Goal: Find contact information: Find contact information

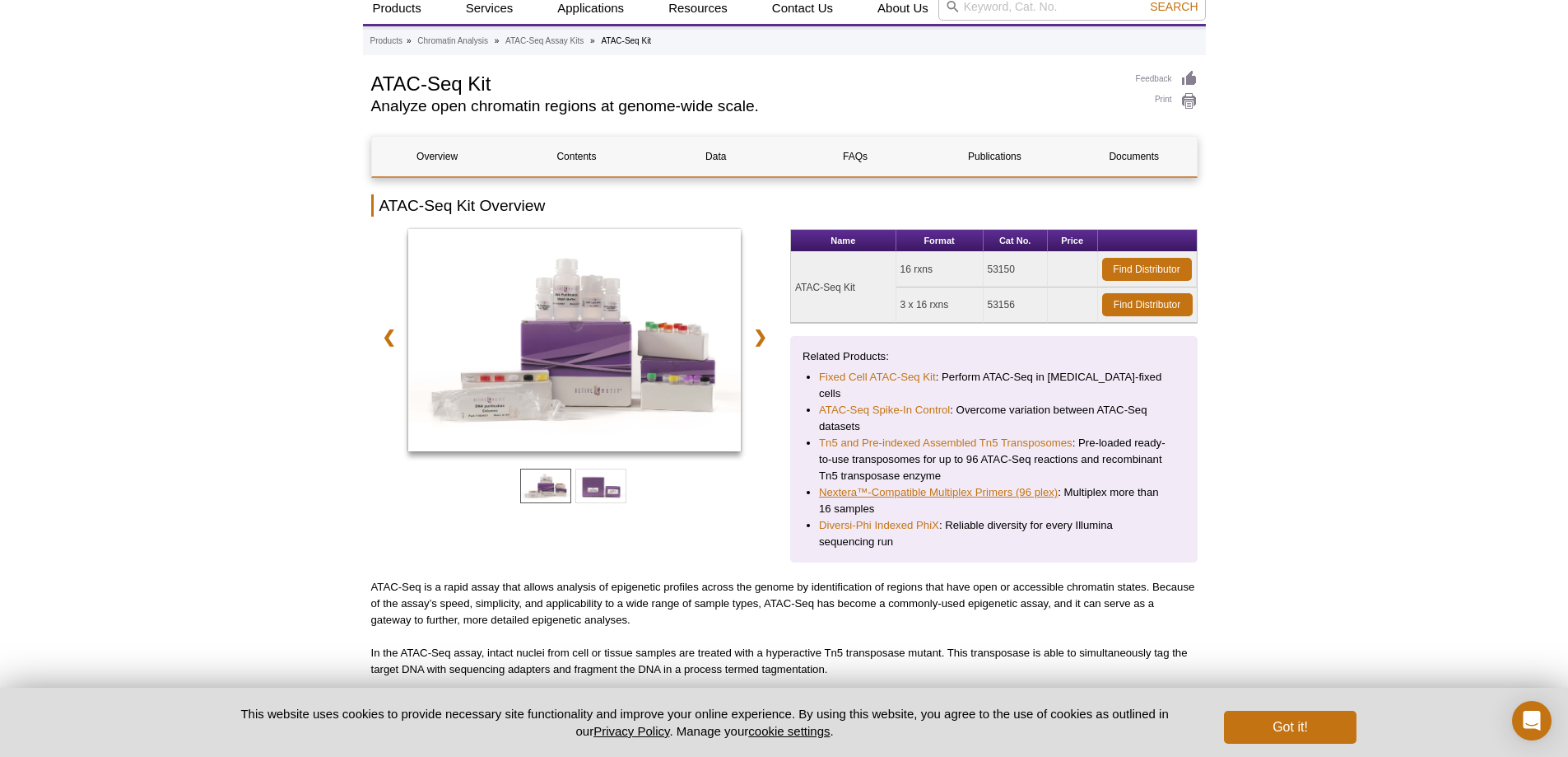
scroll to position [123, 0]
click at [1005, 484] on link "Nextera™-Compatible Multiplex Primers (96 plex)" at bounding box center [938, 492] width 238 height 17
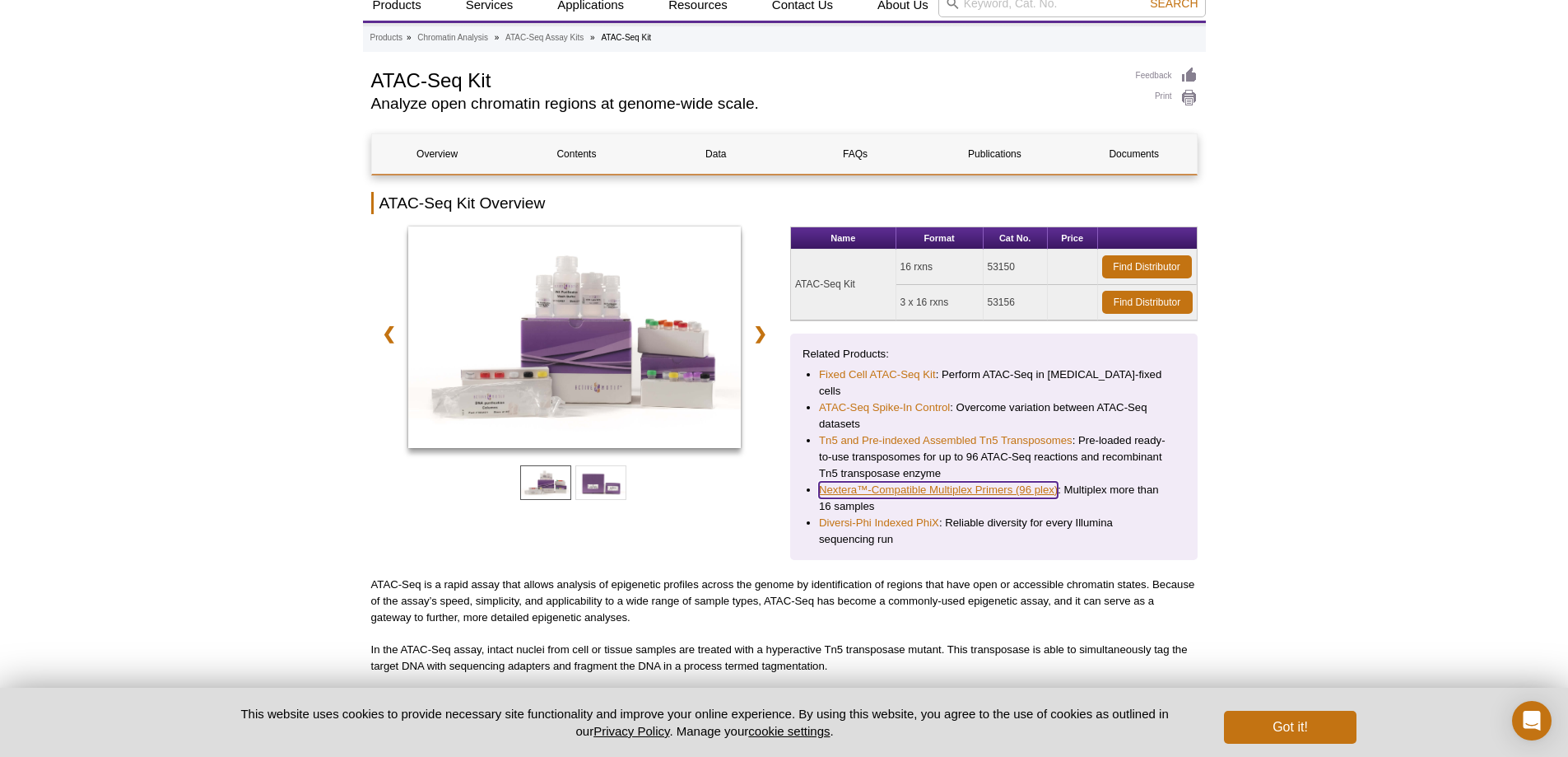
scroll to position [99, 0]
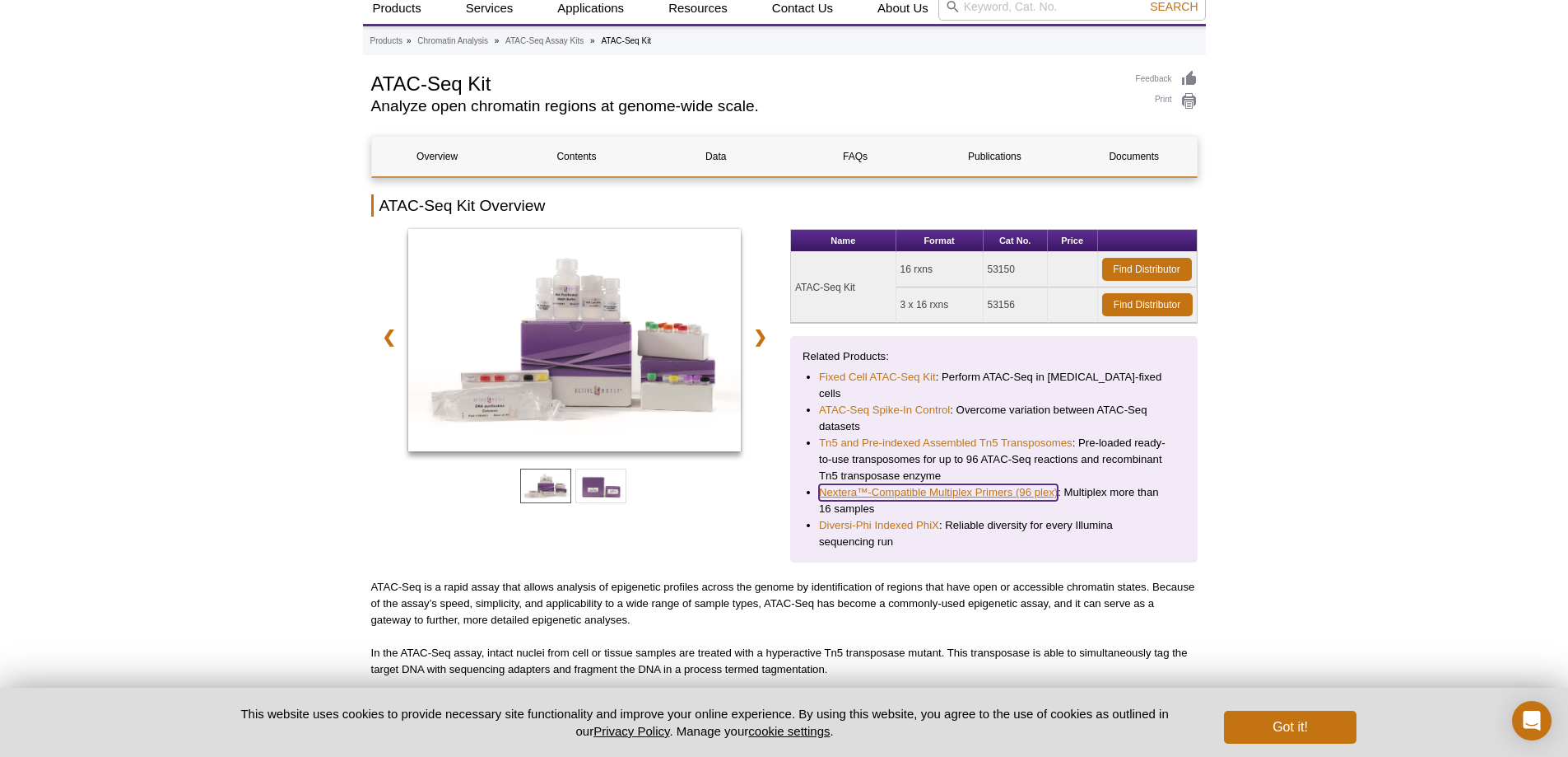
click at [1005, 484] on link "Nextera™-Compatible Multiplex Primers (96 plex)" at bounding box center [938, 492] width 238 height 17
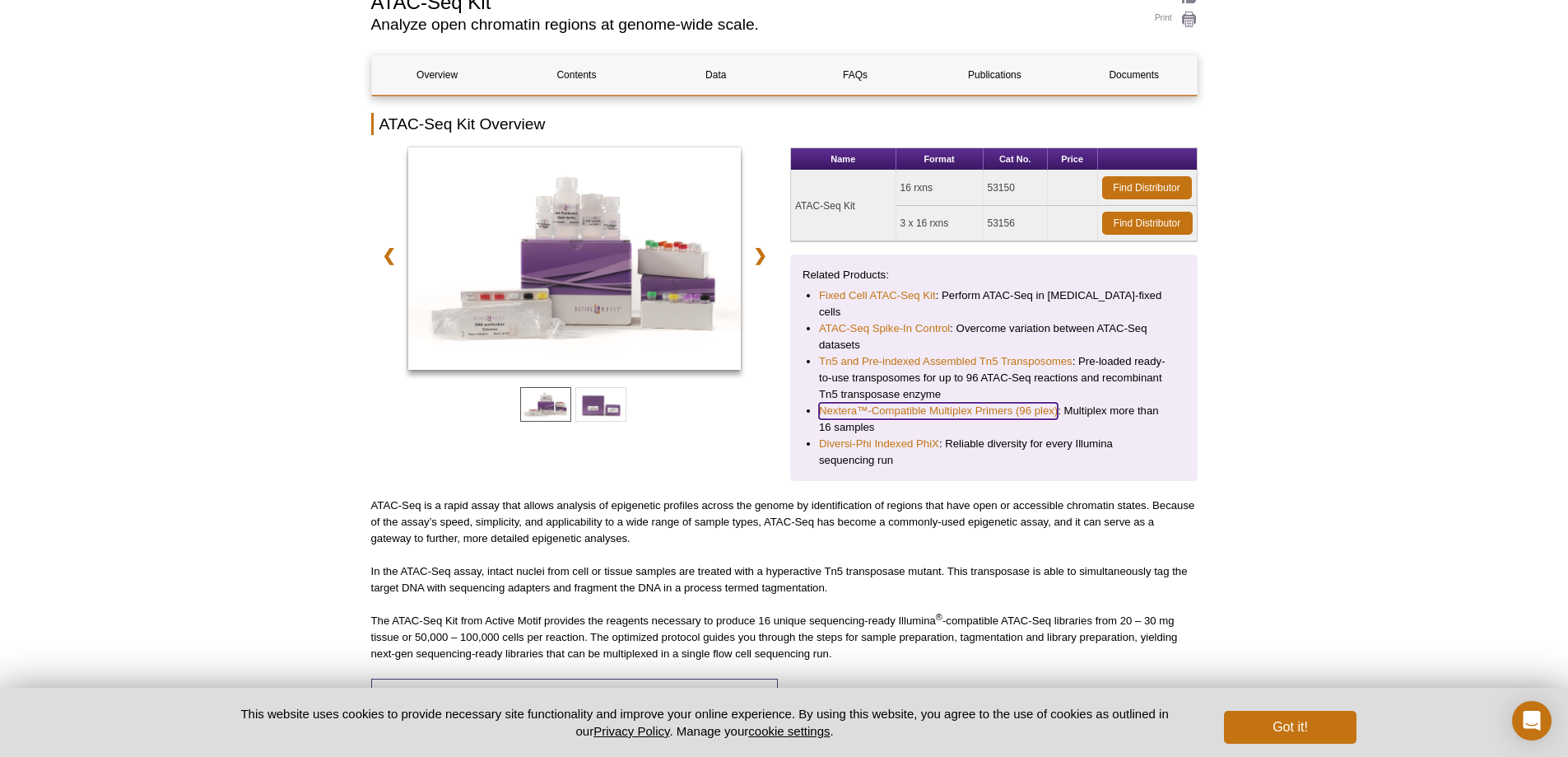
scroll to position [181, 0]
click at [947, 401] on link "Nextera™-Compatible Multiplex Primers (96 plex)" at bounding box center [938, 409] width 238 height 17
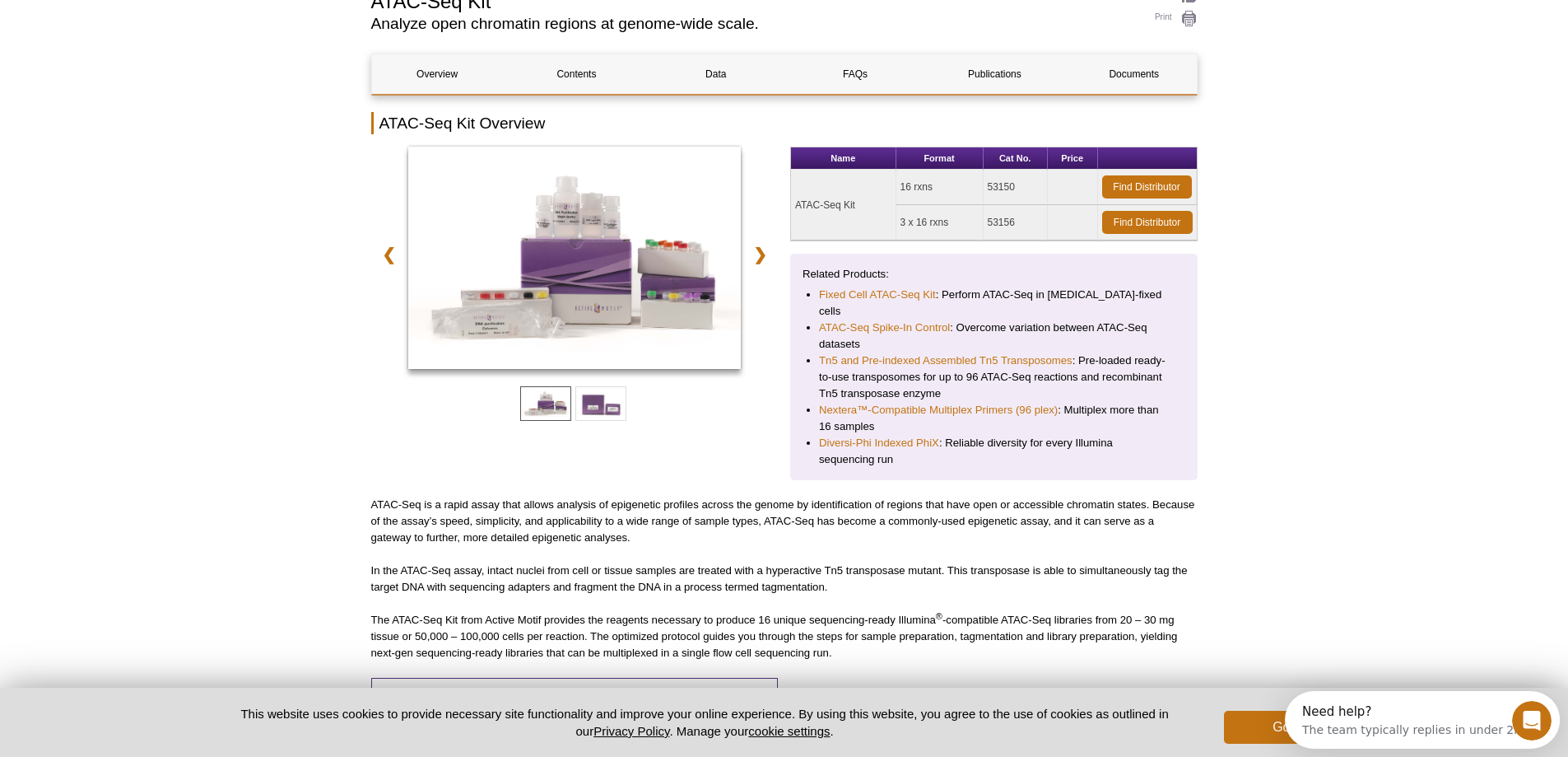
click at [1260, 724] on button "Got it!" at bounding box center [1290, 726] width 132 height 33
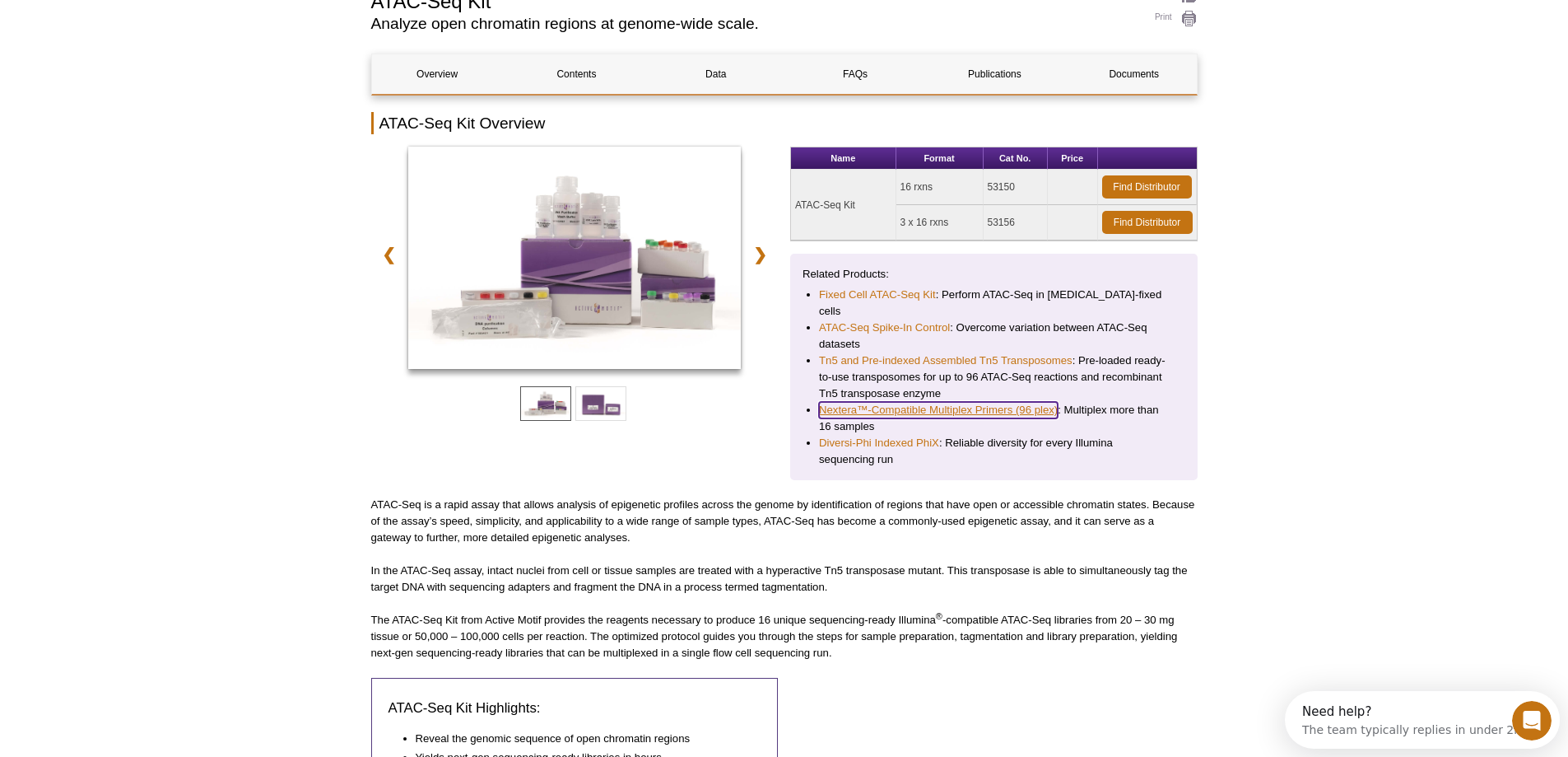
click at [1029, 401] on link "Nextera™-Compatible Multiplex Primers (96 plex)" at bounding box center [938, 409] width 238 height 17
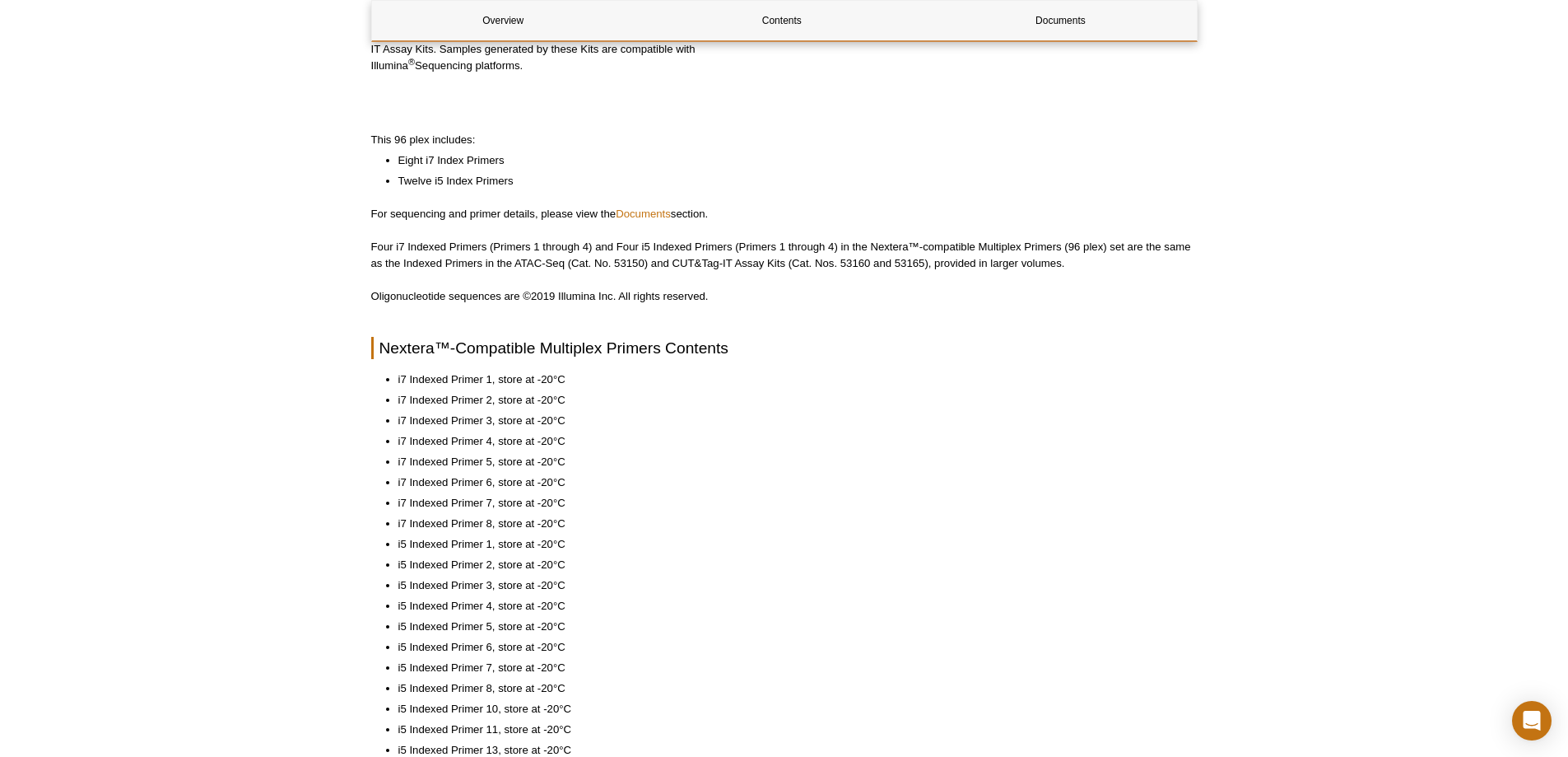
scroll to position [412, 0]
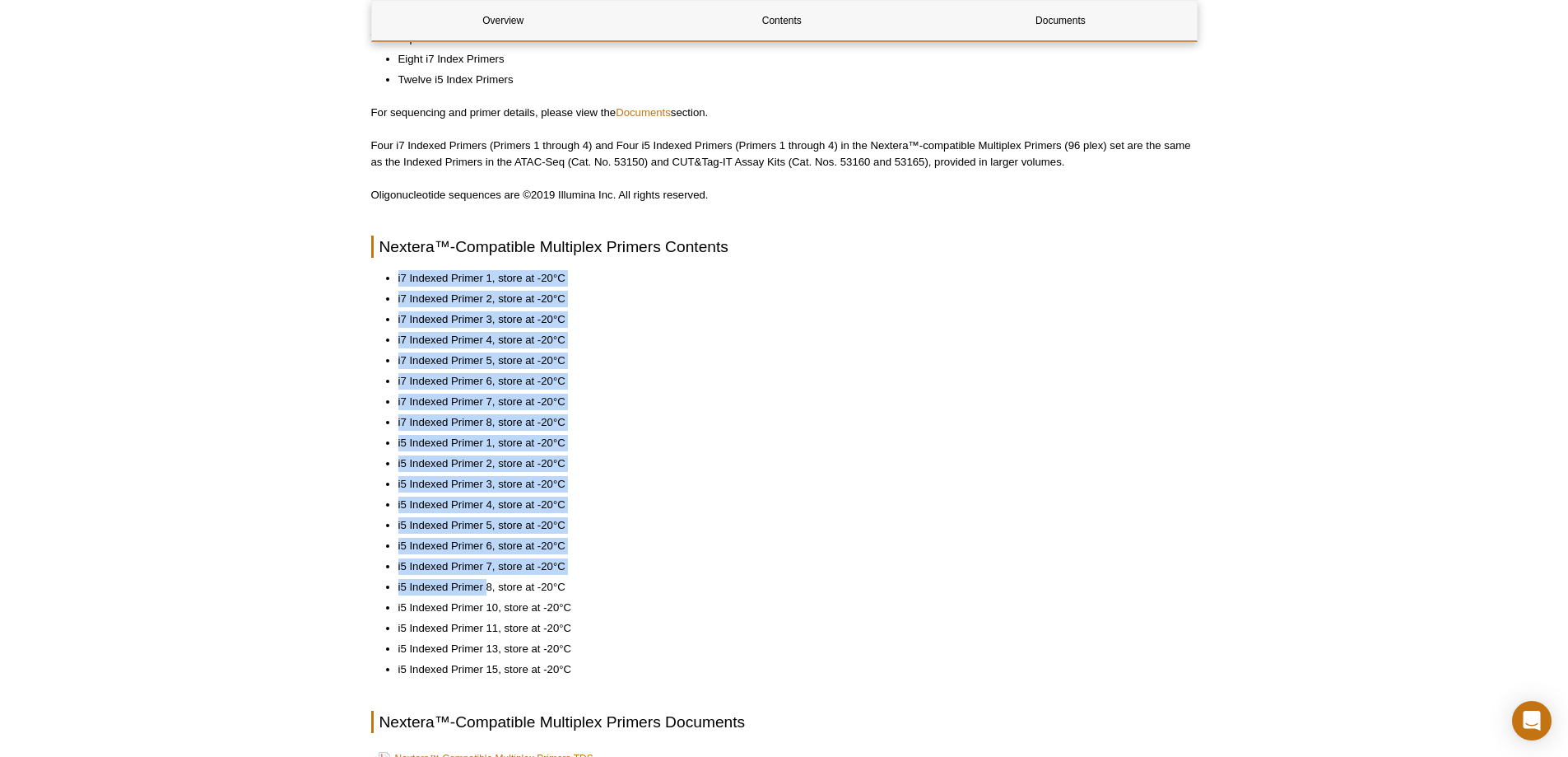
drag, startPoint x: 399, startPoint y: 275, endPoint x: 487, endPoint y: 577, distance: 314.6
click at [487, 577] on ul "i7 Indexed Primer 1, store at -20°C i7 Indexed Primer 2, store at -20°C i7 Inde…" at bounding box center [776, 474] width 810 height 408
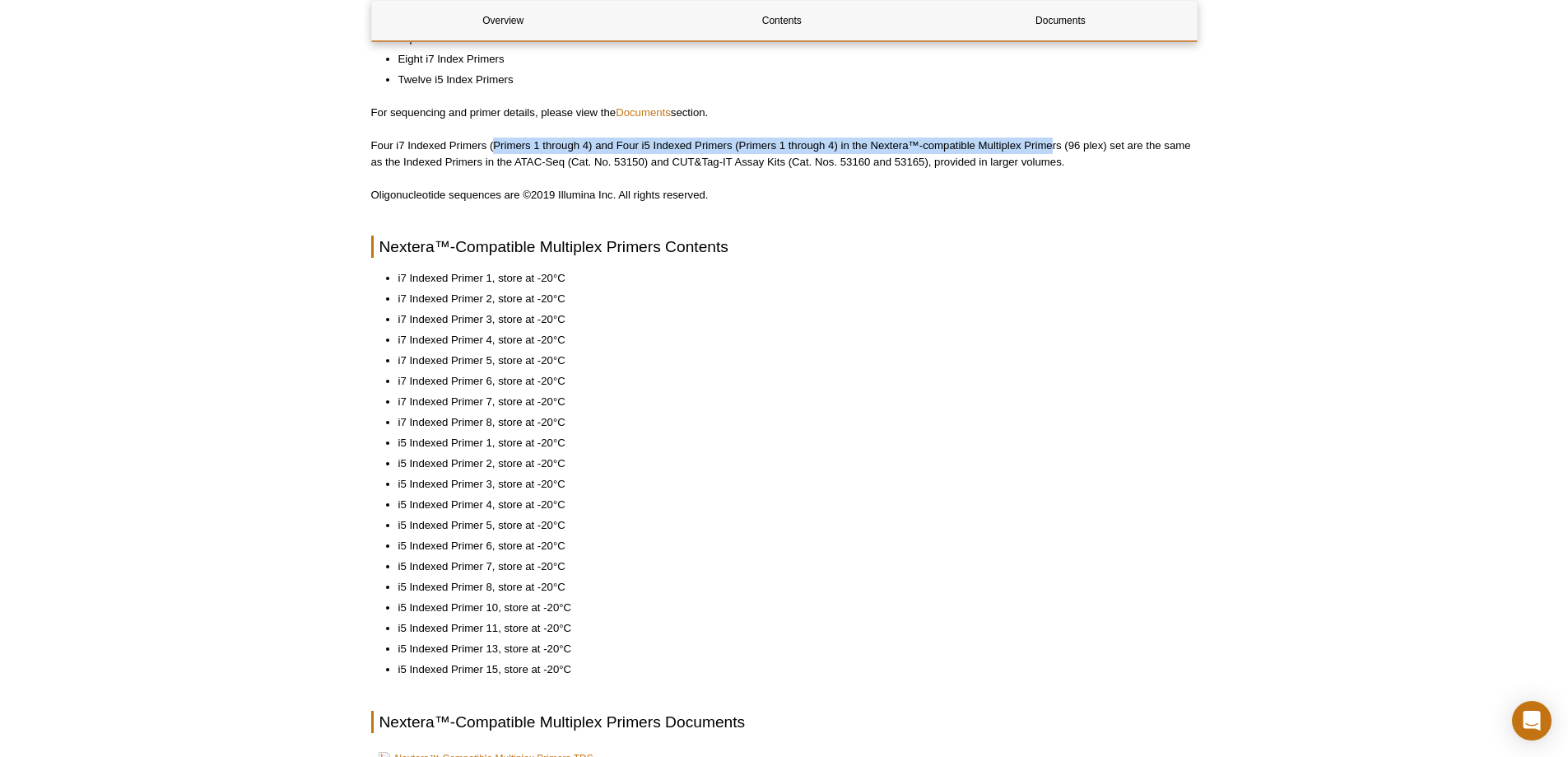
drag, startPoint x: 495, startPoint y: 144, endPoint x: 1054, endPoint y: 149, distance: 559.0
click at [1054, 149] on p "Four i7 Indexed Primers (Primers 1 through 4) and Four i5 Indexed Primers (Prim…" at bounding box center [784, 153] width 826 height 33
click at [1037, 151] on p "Four i7 Indexed Primers (Primers 1 through 4) and Four i5 Indexed Primers (Prim…" at bounding box center [784, 153] width 826 height 33
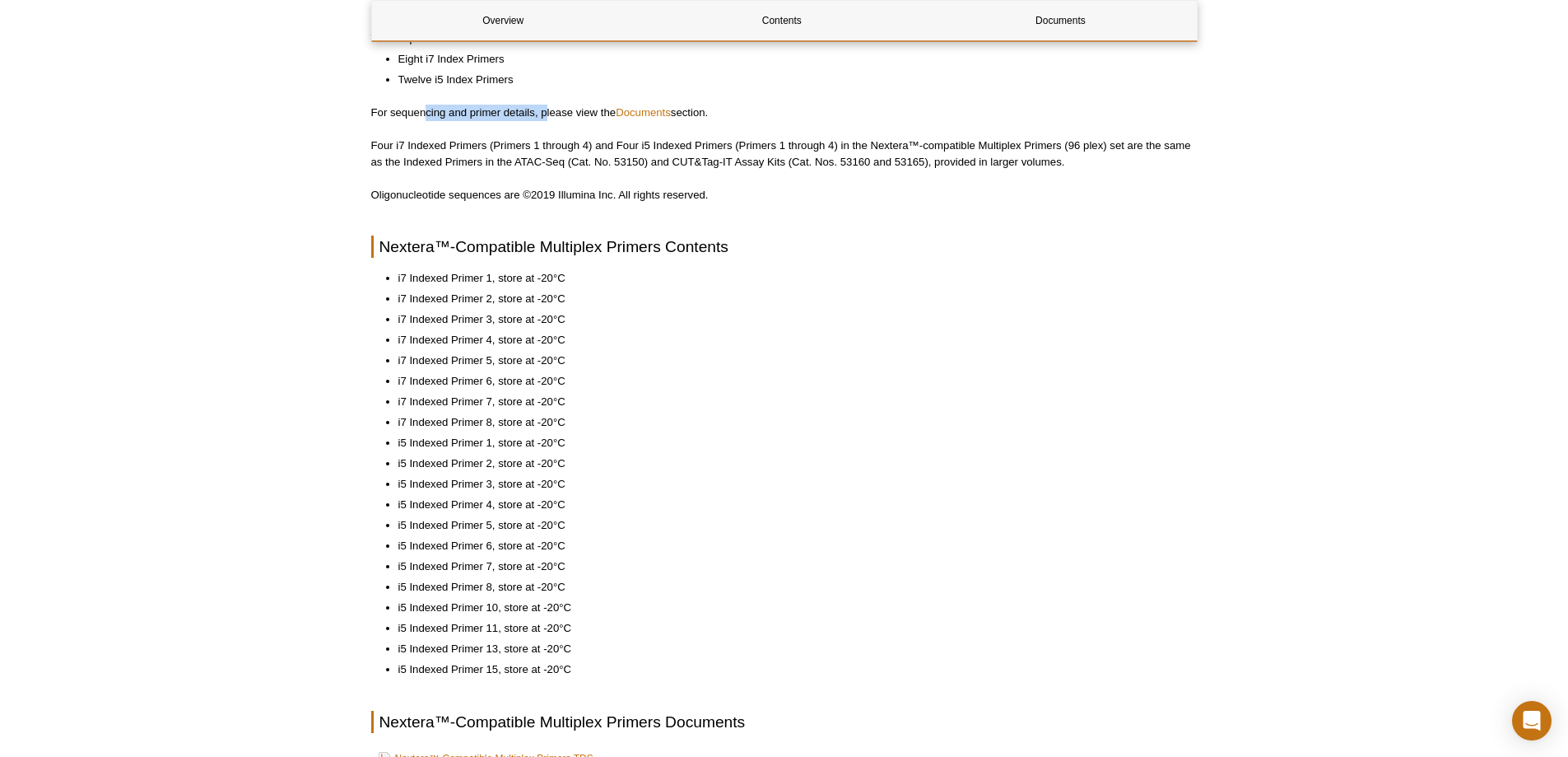
drag, startPoint x: 426, startPoint y: 112, endPoint x: 546, endPoint y: 108, distance: 120.1
click at [546, 108] on p "For sequencing and primer details, please view the Documents section." at bounding box center [784, 113] width 826 height 17
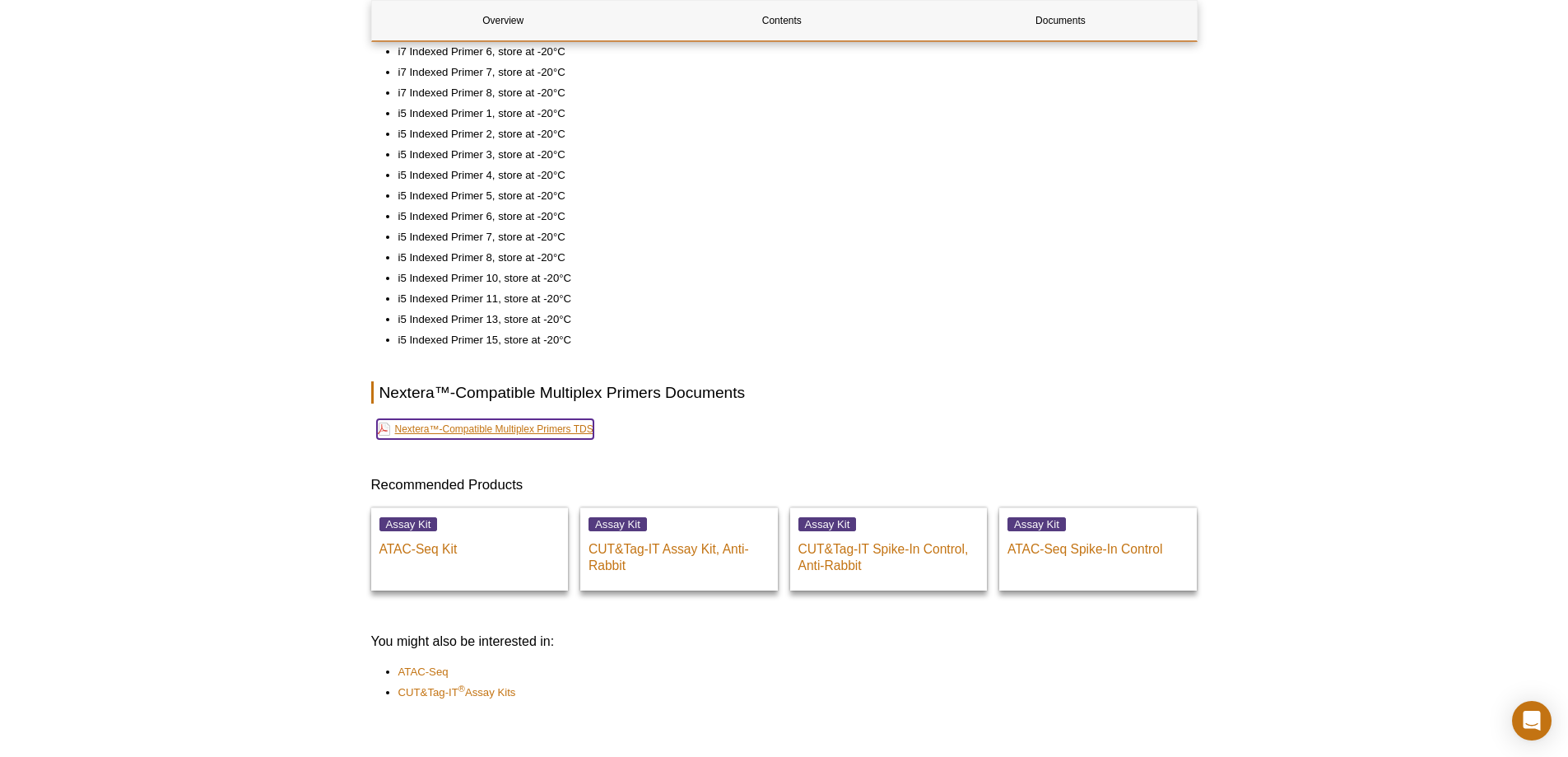
click at [573, 435] on link "Nextera™-Compatible Multiplex Primers TDS" at bounding box center [485, 429] width 216 height 19
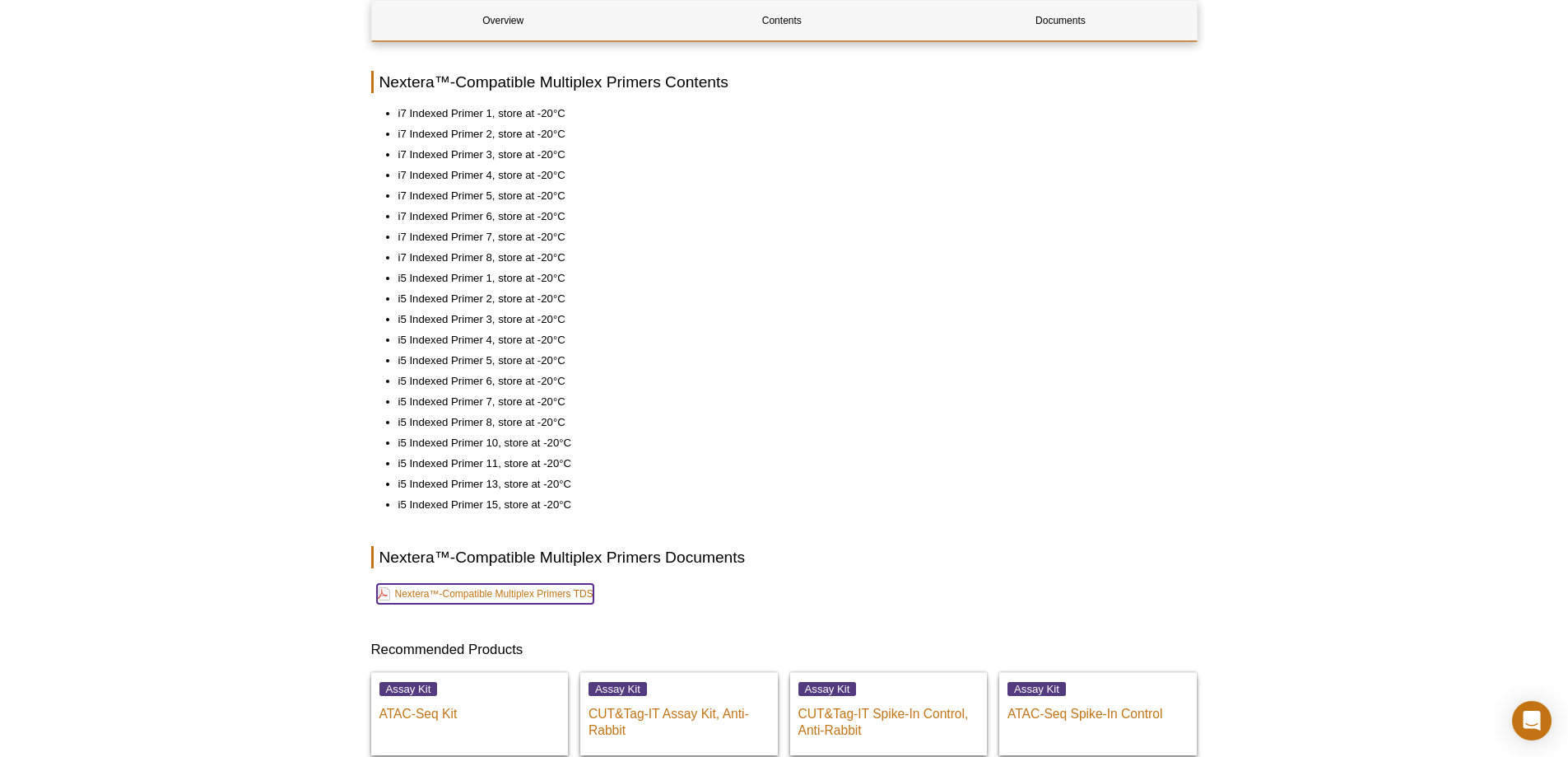
scroll to position [494, 0]
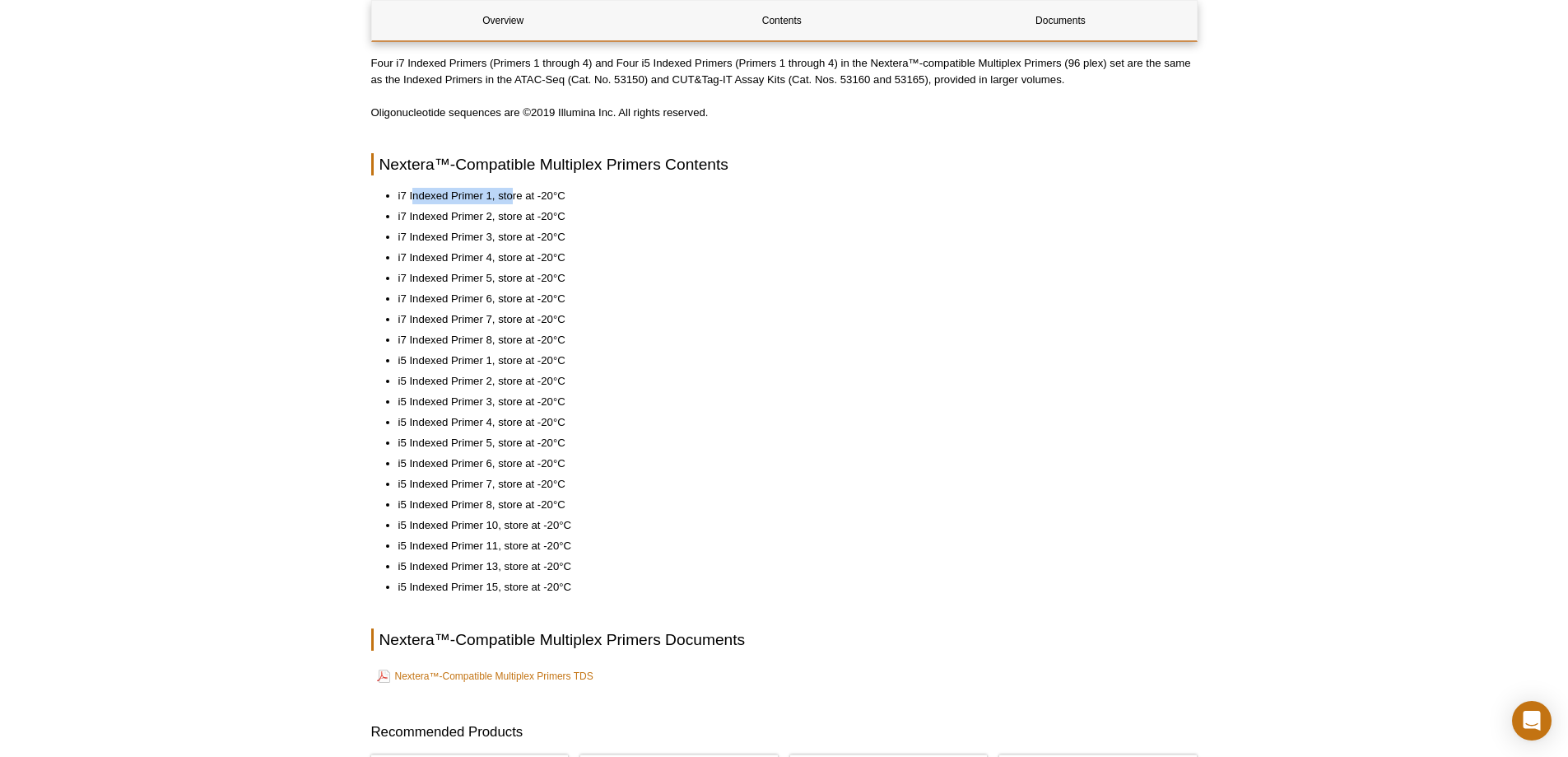
drag, startPoint x: 413, startPoint y: 196, endPoint x: 512, endPoint y: 195, distance: 99.0
click at [512, 195] on li "i7 Indexed Primer 1, store at -20°C" at bounding box center [789, 195] width 782 height 17
click at [511, 195] on li "i7 Indexed Primer 1, store at -20°C" at bounding box center [789, 195] width 782 height 17
drag, startPoint x: 470, startPoint y: 158, endPoint x: 622, endPoint y: 157, distance: 152.0
click at [622, 157] on h2 "Nextera™-Compatible Multiplex Primers Contents" at bounding box center [784, 164] width 826 height 22
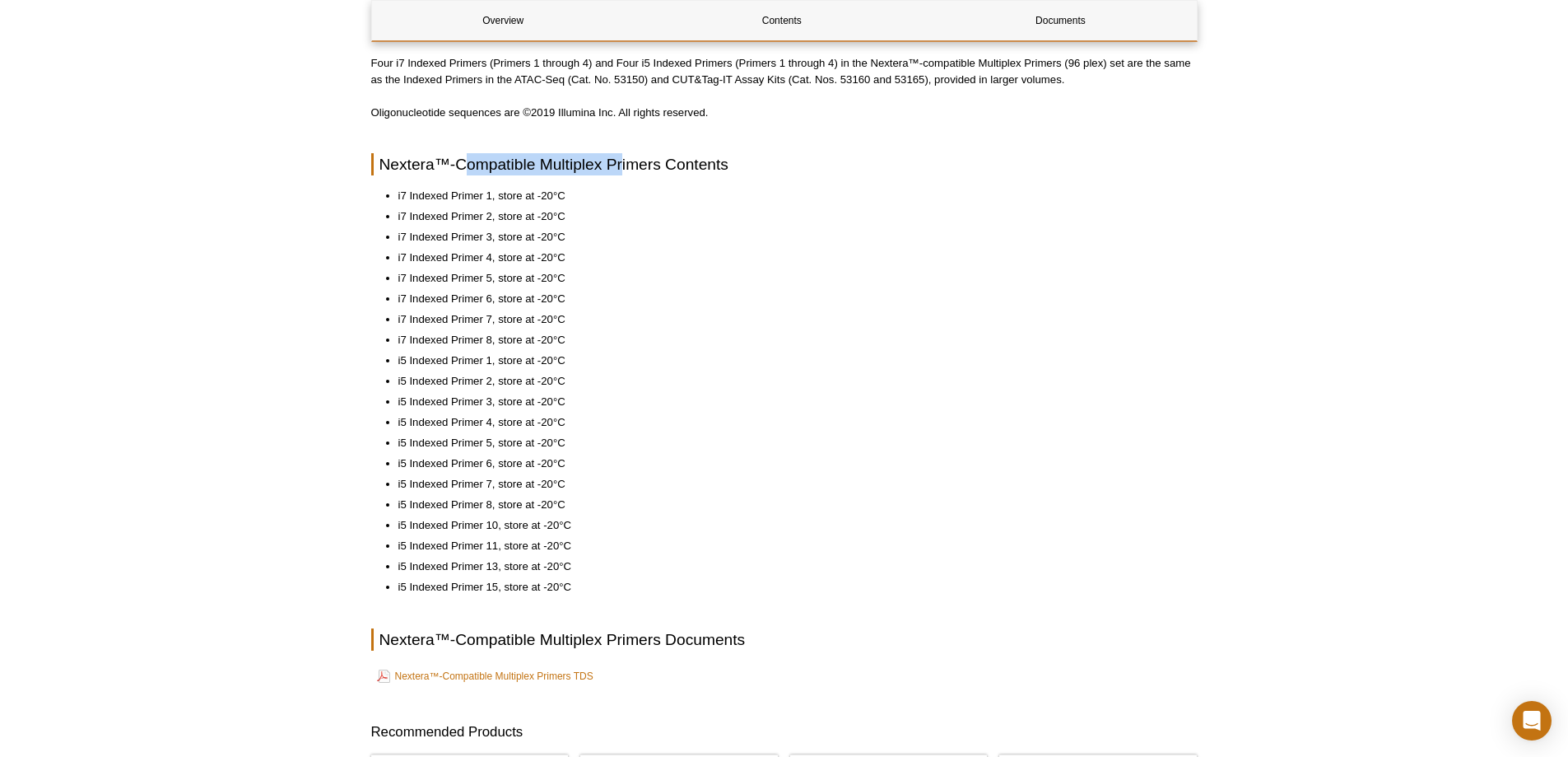
click at [622, 157] on h2 "Nextera™-Compatible Multiplex Primers Contents" at bounding box center [784, 164] width 826 height 22
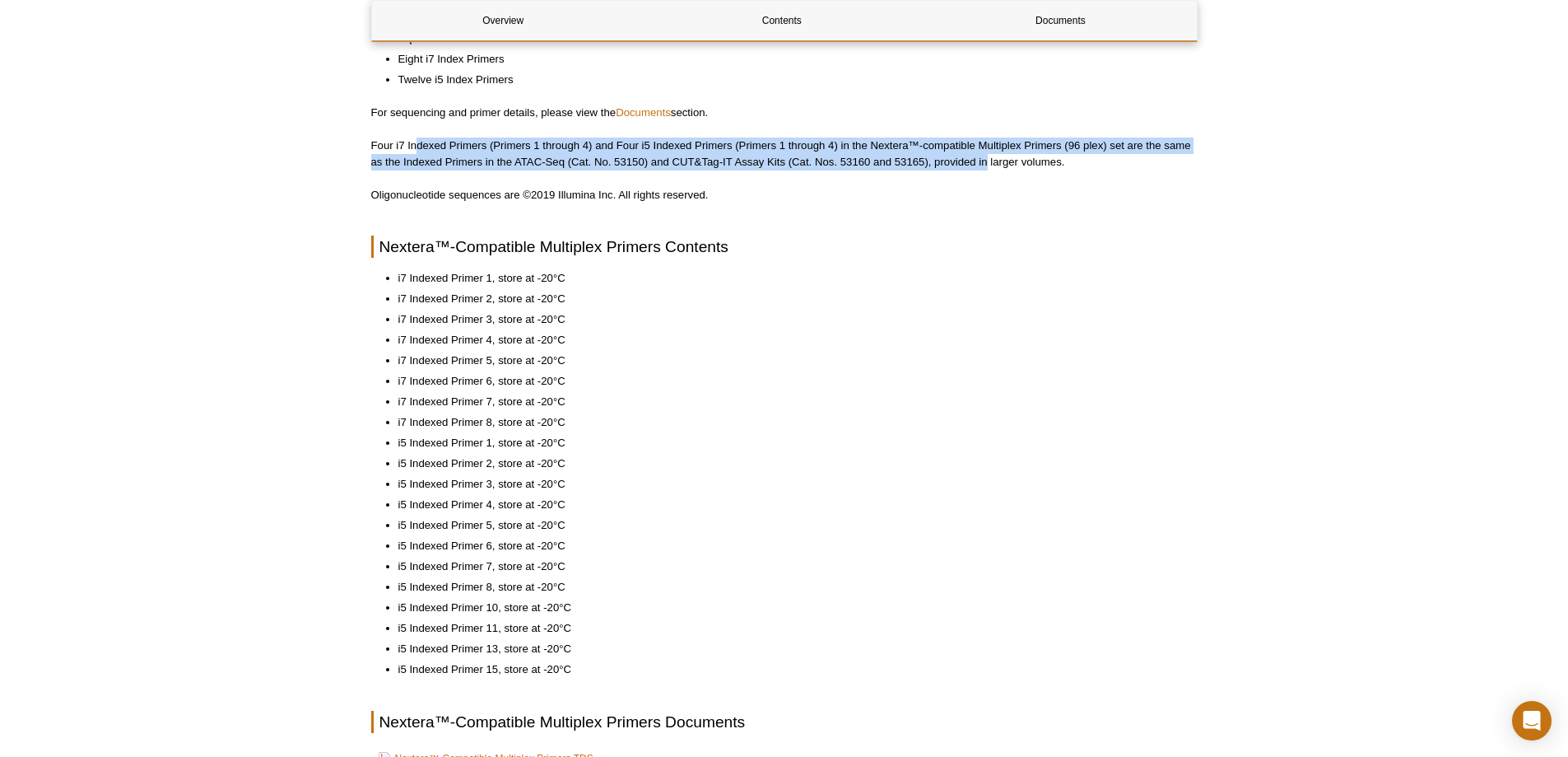
drag, startPoint x: 418, startPoint y: 152, endPoint x: 985, endPoint y: 158, distance: 567.0
click at [985, 158] on p "Four i7 Indexed Primers (Primers 1 through 4) and Four i5 Indexed Primers (Prim…" at bounding box center [784, 153] width 826 height 33
click at [984, 158] on p "Four i7 Indexed Primers (Primers 1 through 4) and Four i5 Indexed Primers (Prim…" at bounding box center [784, 153] width 826 height 33
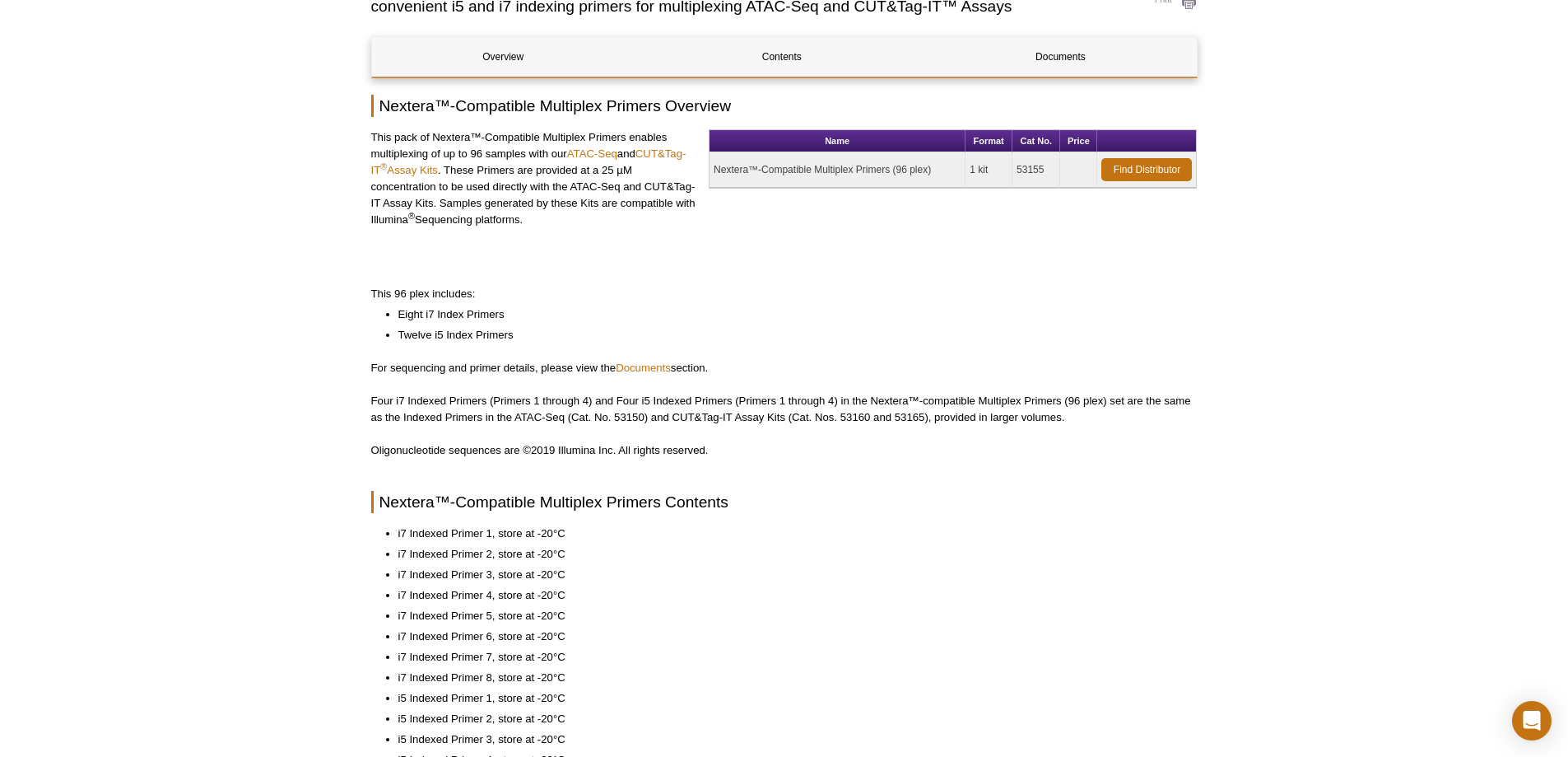
scroll to position [74, 0]
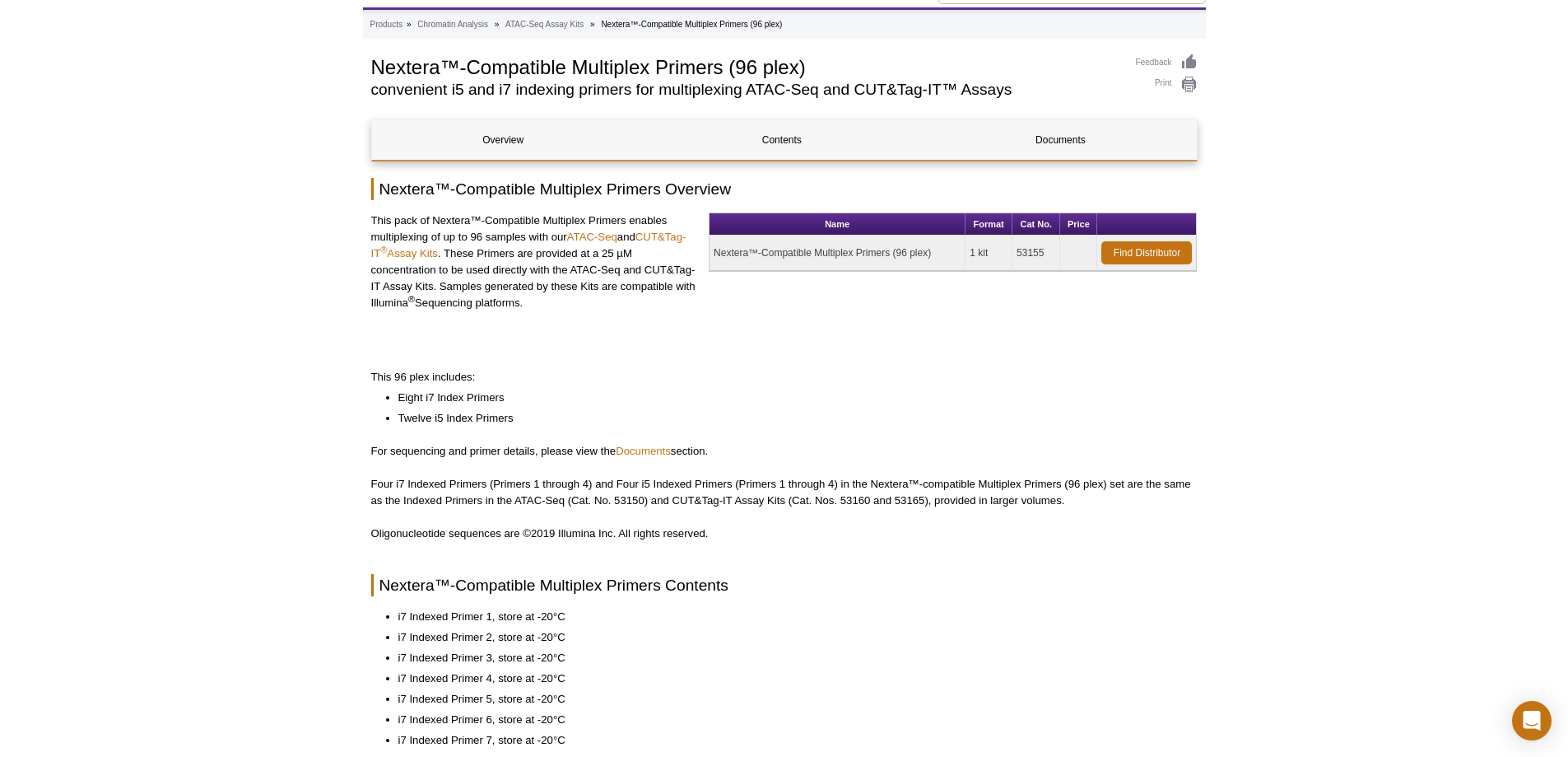
drag, startPoint x: 477, startPoint y: 212, endPoint x: 529, endPoint y: 300, distance: 102.2
click at [529, 300] on p "This pack of Nextera™-Compatible Multiplex Primers enables multiplexing of up t…" at bounding box center [534, 261] width 326 height 99
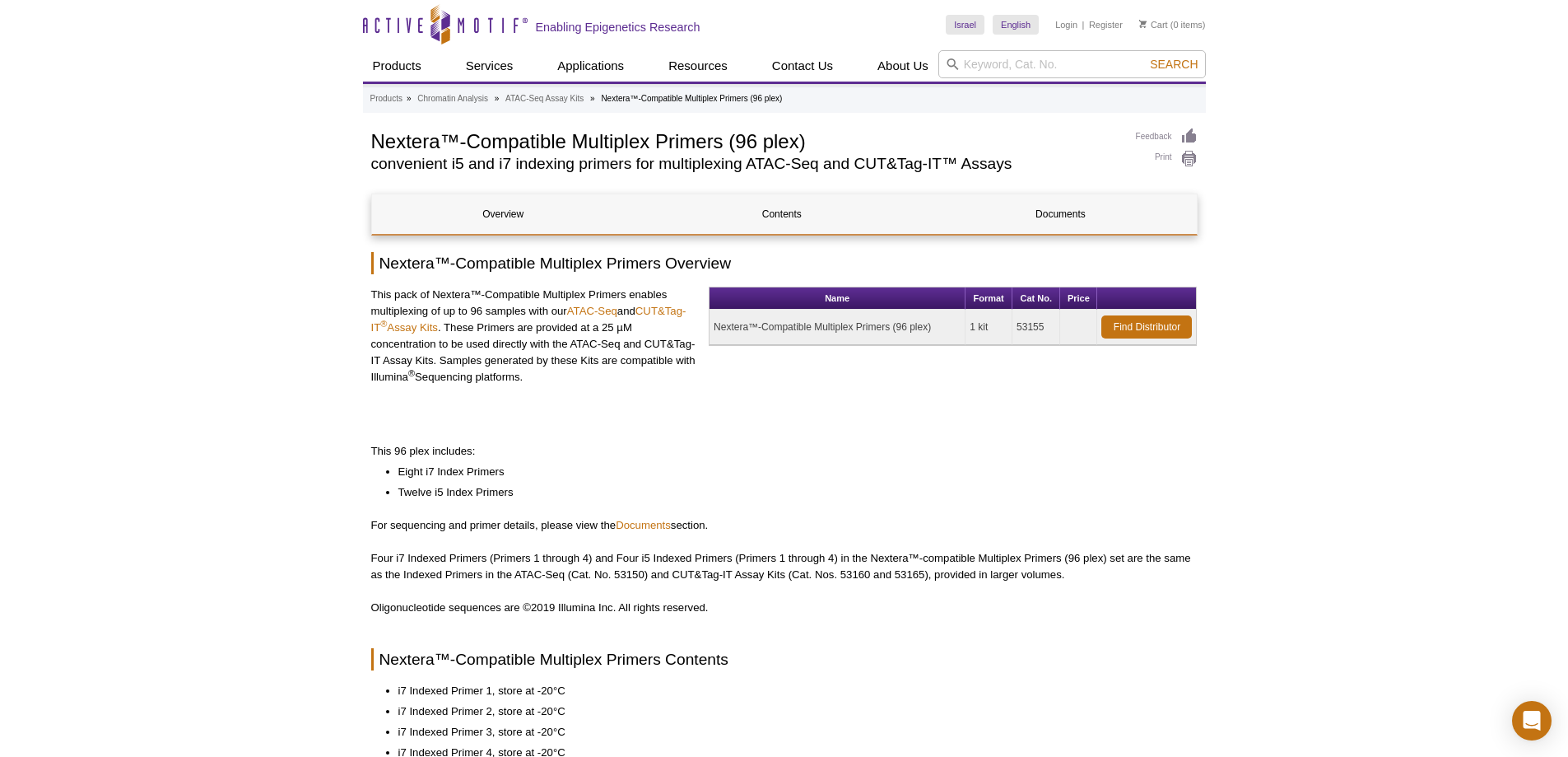
scroll to position [83, 0]
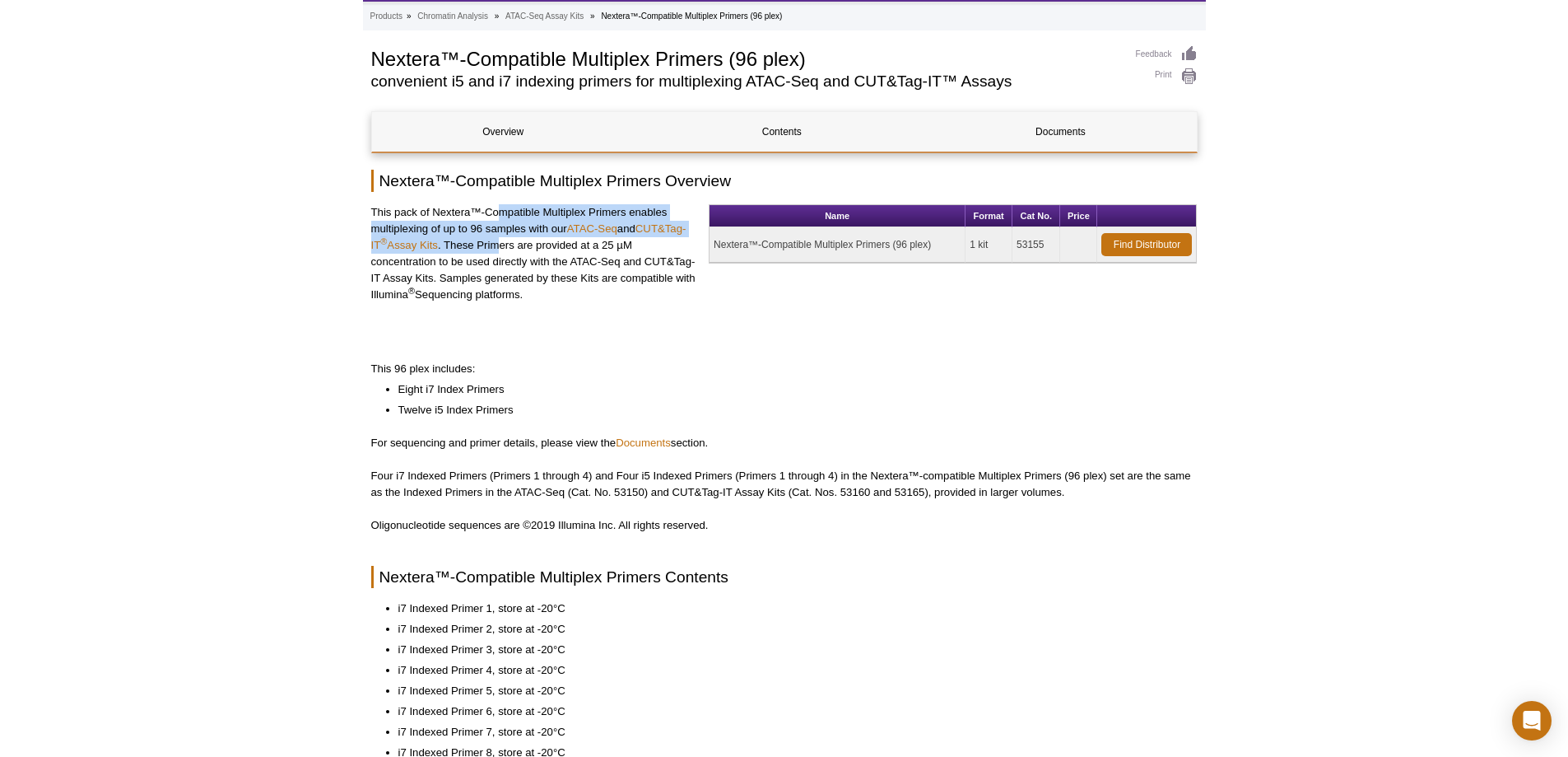
drag, startPoint x: 502, startPoint y: 217, endPoint x: 502, endPoint y: 246, distance: 29.0
click at [502, 246] on p "This pack of Nextera™-Compatible Multiplex Primers enables multiplexing of up t…" at bounding box center [534, 254] width 326 height 99
click at [498, 258] on p "This pack of Nextera™-Compatible Multiplex Primers enables multiplexing of up t…" at bounding box center [534, 254] width 326 height 99
drag, startPoint x: 841, startPoint y: 248, endPoint x: 902, endPoint y: 235, distance: 62.4
click at [902, 235] on td "Nextera™-Compatible Multiplex Primers (96 plex)" at bounding box center [837, 245] width 256 height 35
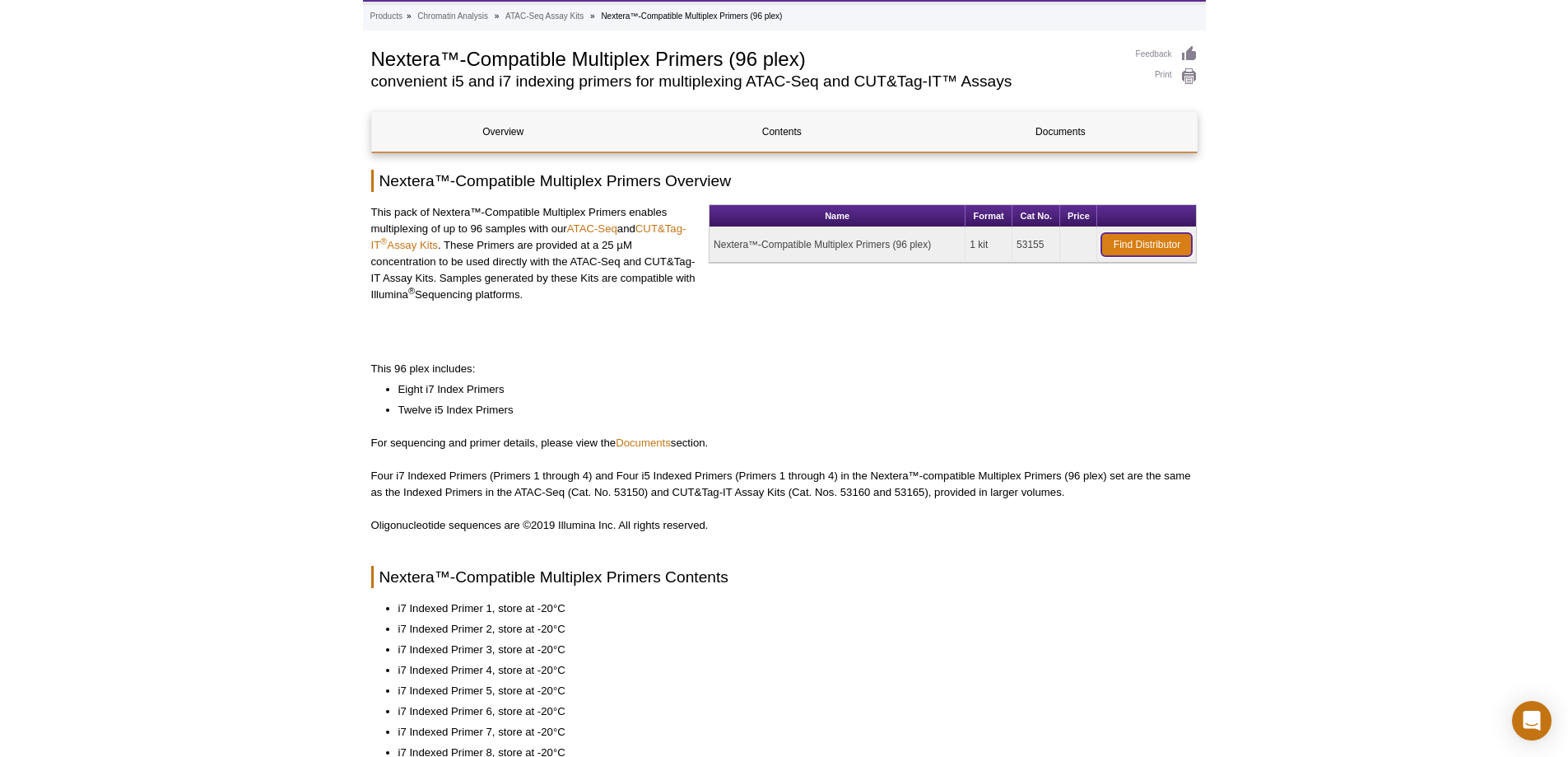
click at [1130, 245] on link "Find Distributor" at bounding box center [1146, 245] width 91 height 23
click at [762, 283] on div "Name Format Cat No. Price Nextera™-Compatible Multiplex Primers (96 plex) 1 kit…" at bounding box center [952, 268] width 488 height 128
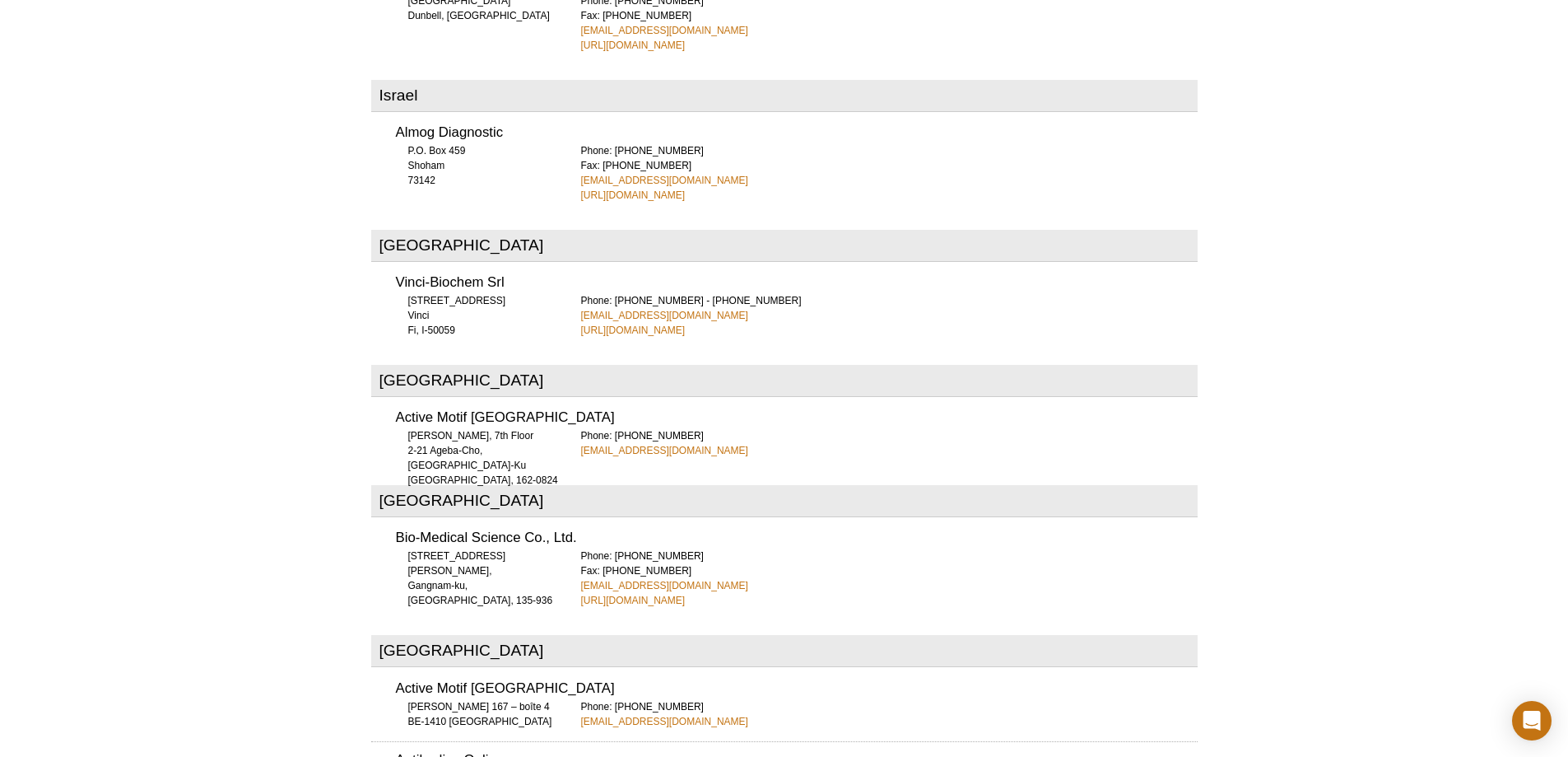
drag, startPoint x: 581, startPoint y: 70, endPoint x: 746, endPoint y: 88, distance: 166.0
click at [746, 143] on div "Phone: [PHONE_NUMBER] Fax: [PHONE_NUMBER] [EMAIL_ADDRESS][DOMAIN_NAME] [URL][DO…" at bounding box center [889, 173] width 617 height 59
click at [748, 143] on div "Phone: [PHONE_NUMBER] Fax: [PHONE_NUMBER] [EMAIL_ADDRESS][DOMAIN_NAME] [URL][DO…" at bounding box center [889, 173] width 617 height 59
